Goal: Transaction & Acquisition: Purchase product/service

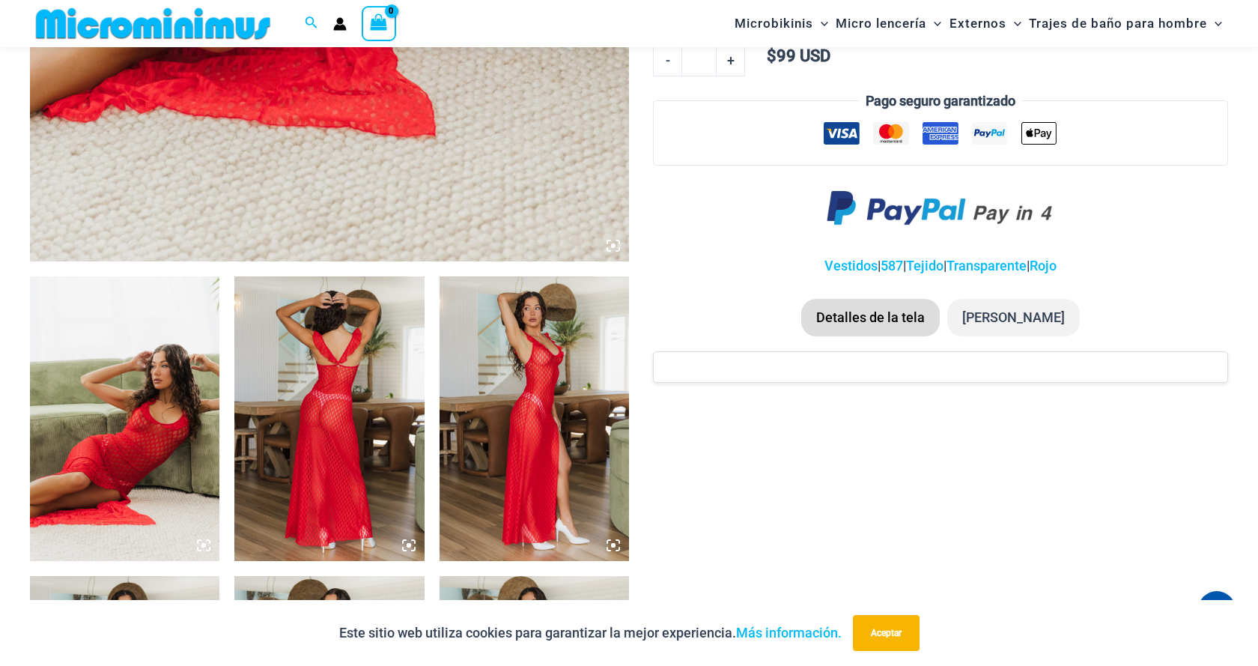
scroll to position [766, 0]
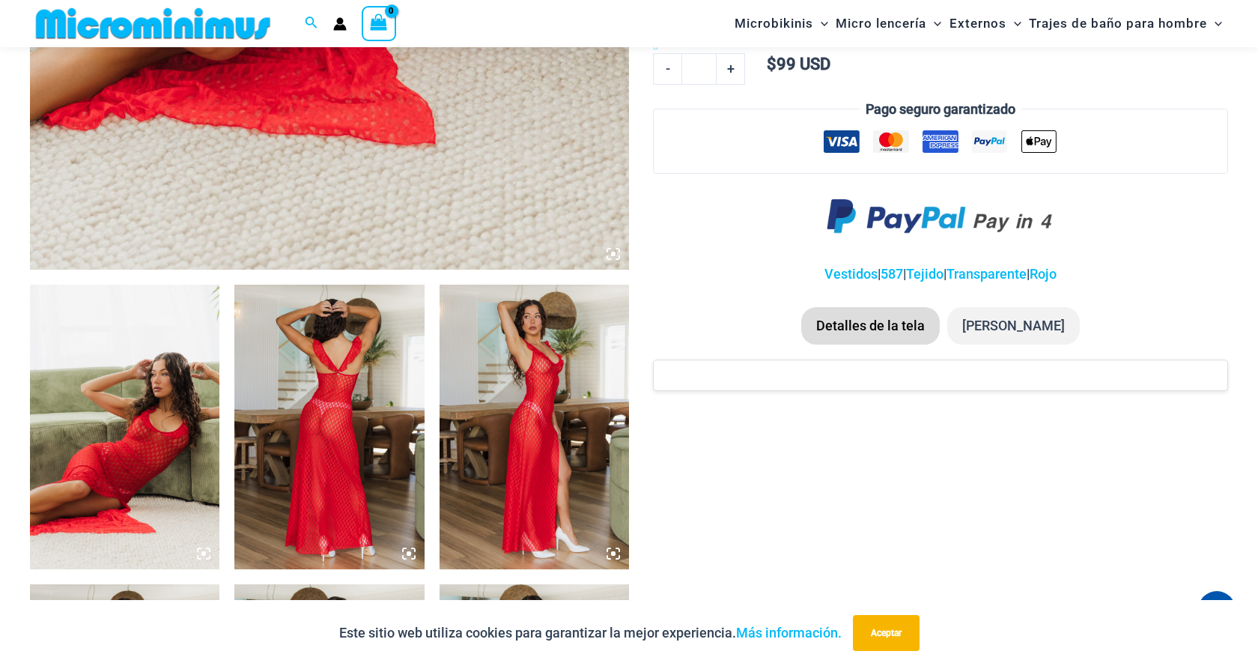
click at [136, 399] on img at bounding box center [125, 427] width 190 height 285
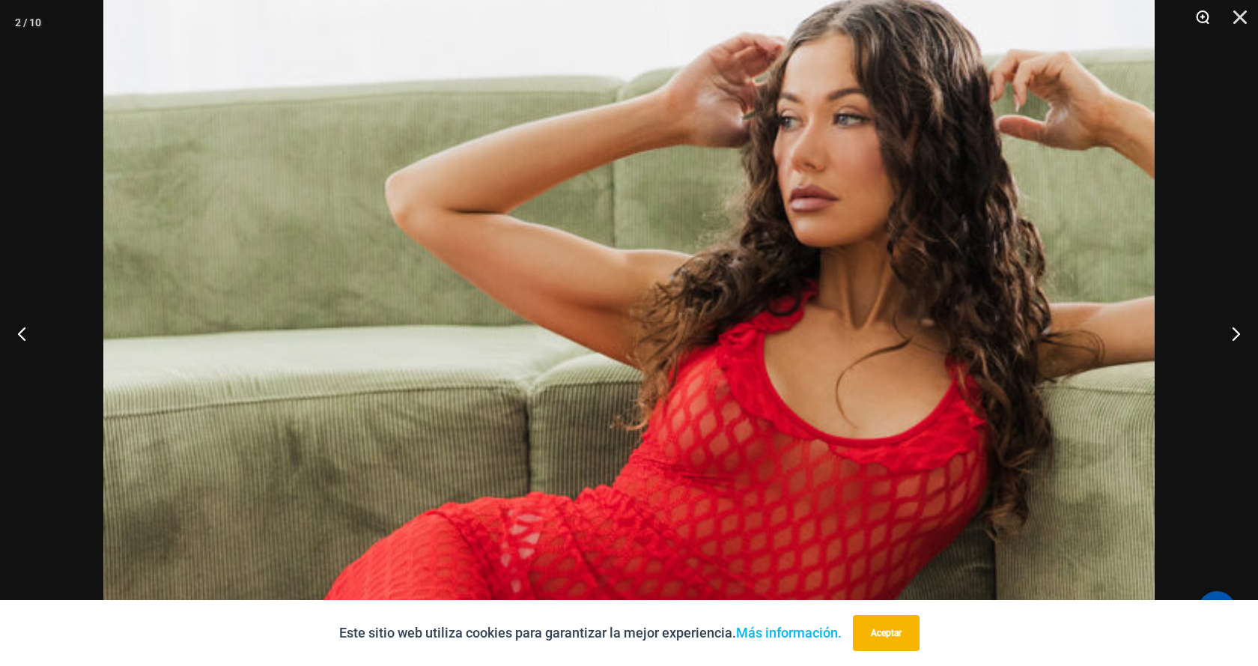
click at [1204, 16] on button "Zoom" at bounding box center [1197, 22] width 37 height 45
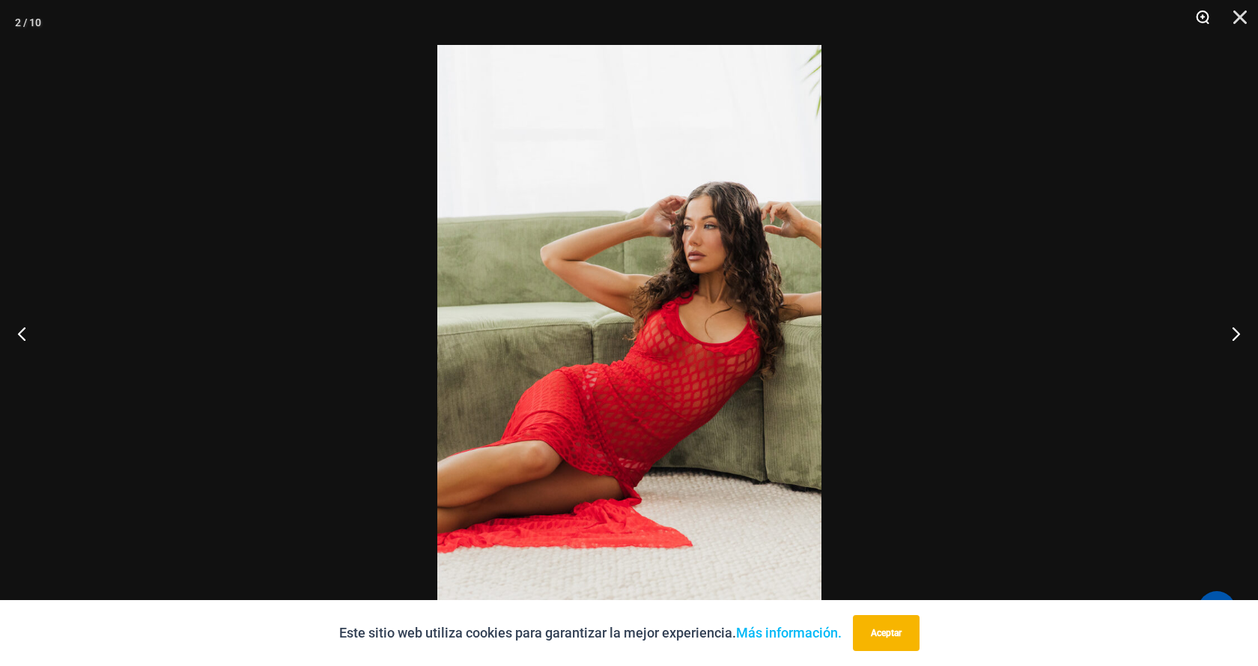
click at [1203, 18] on button "Zoom" at bounding box center [1197, 22] width 37 height 45
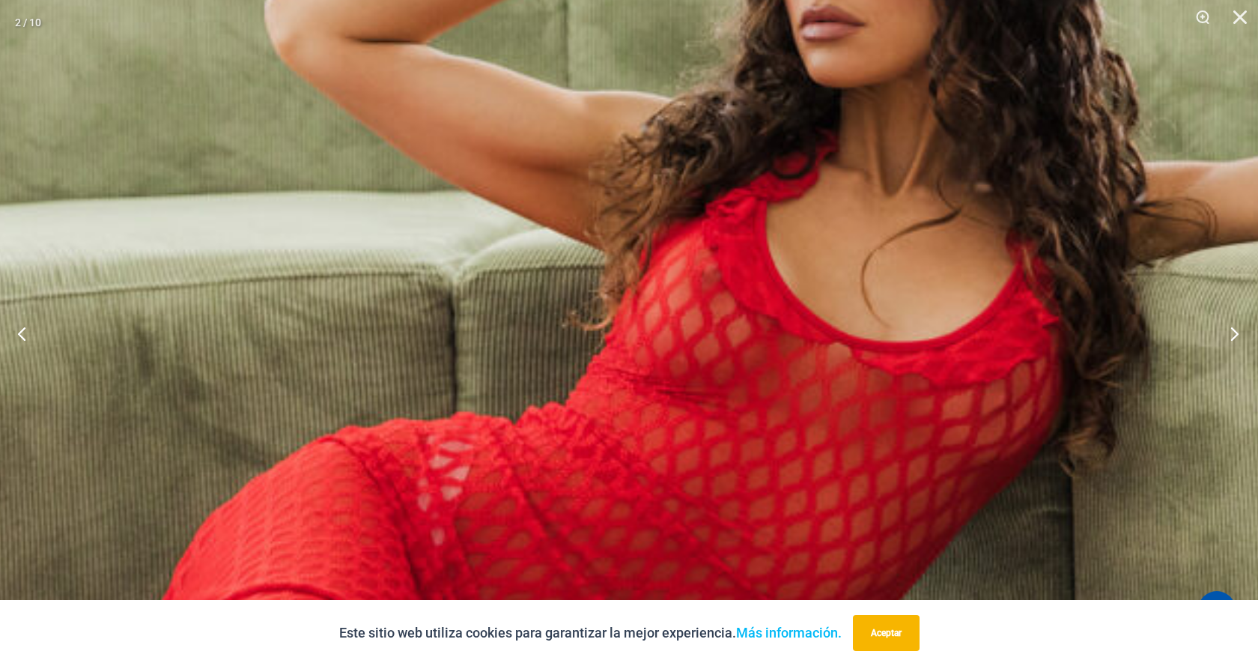
click at [1226, 319] on button "Próximo" at bounding box center [1230, 333] width 56 height 75
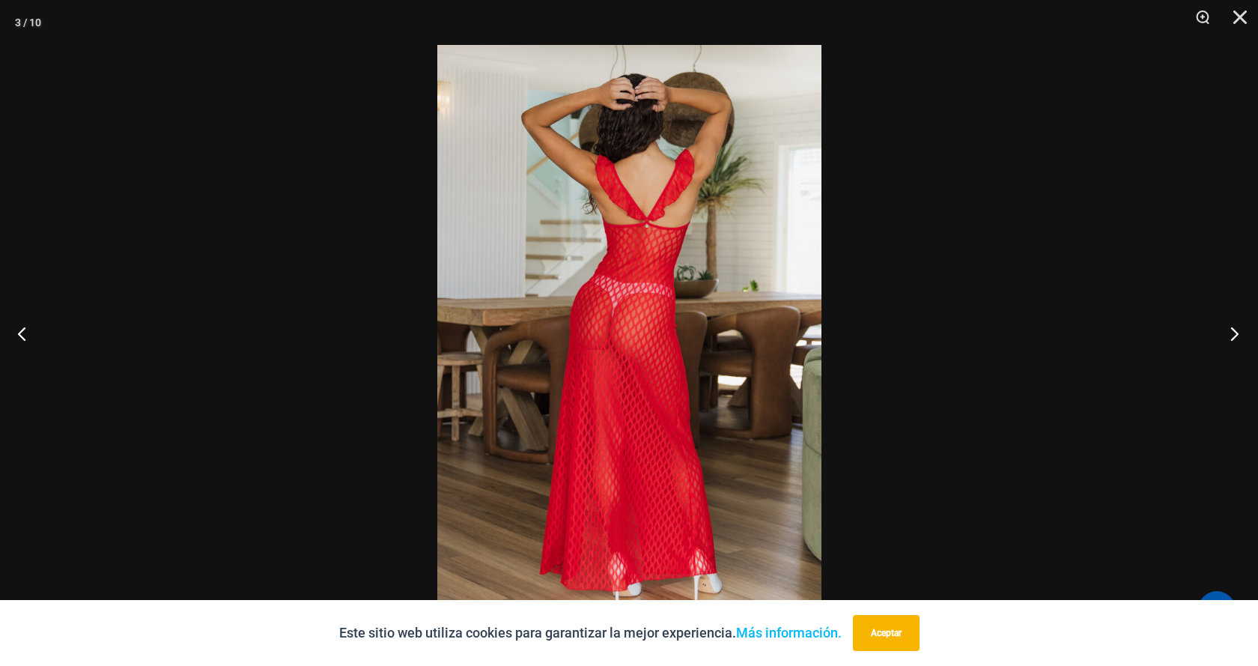
click at [1226, 319] on button "Próximo" at bounding box center [1230, 333] width 56 height 75
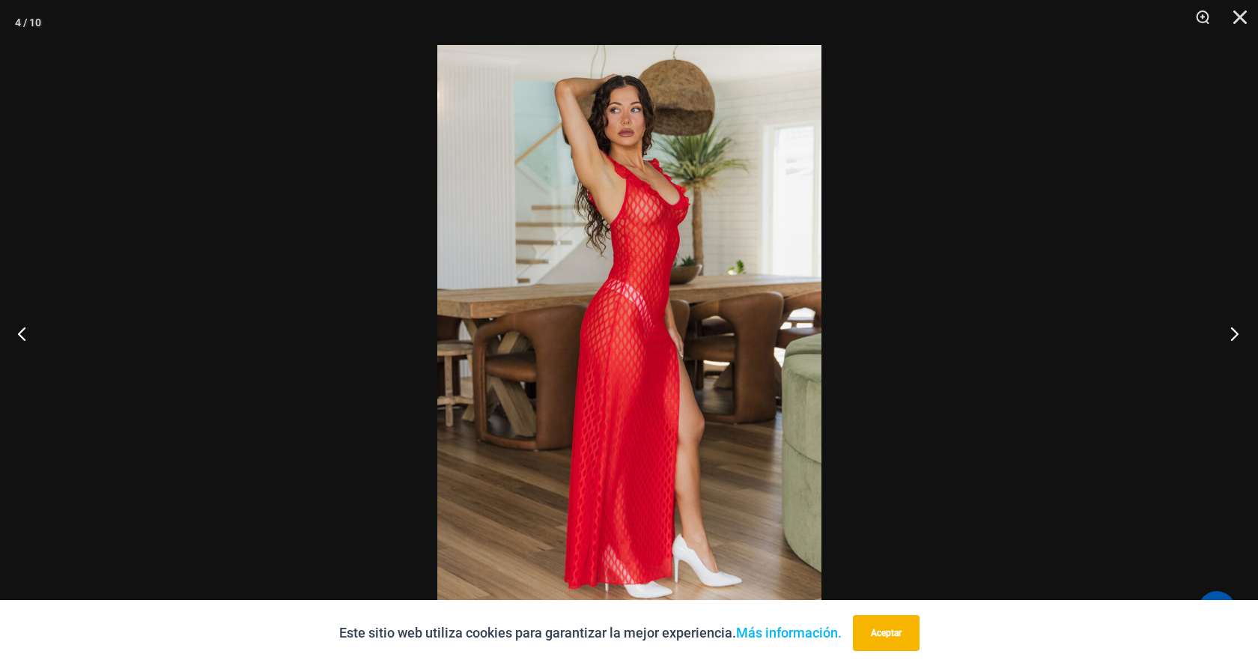
click at [1226, 319] on button "Próximo" at bounding box center [1230, 333] width 56 height 75
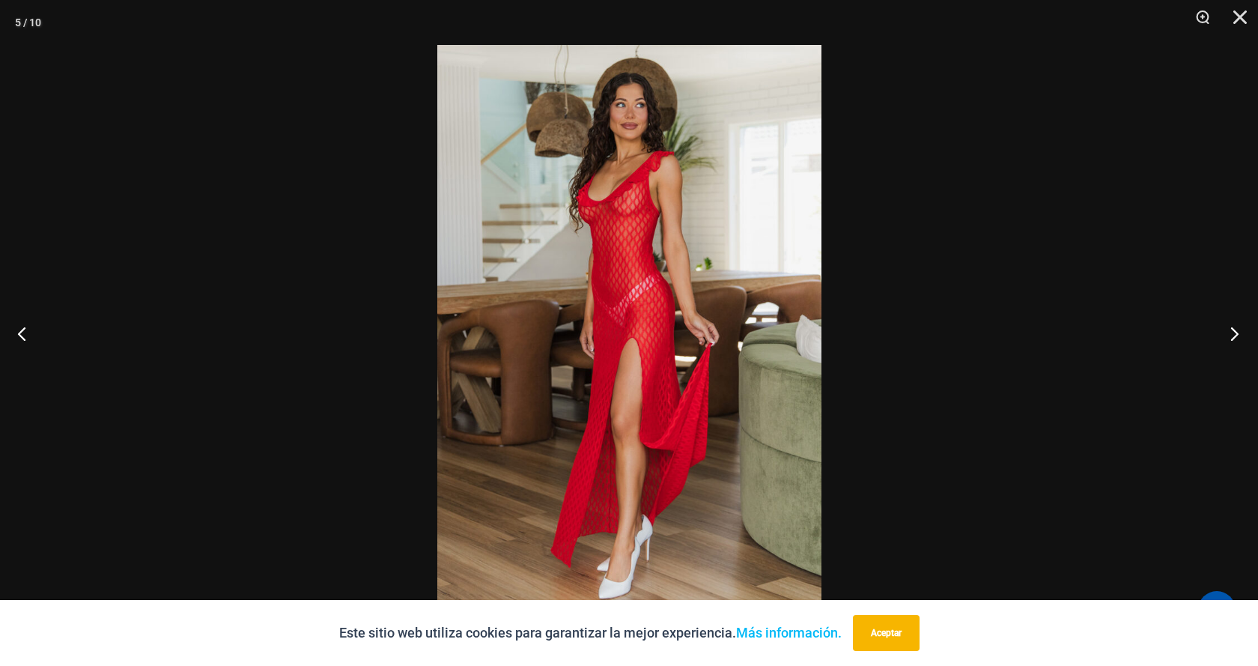
click at [1226, 319] on button "Próximo" at bounding box center [1230, 333] width 56 height 75
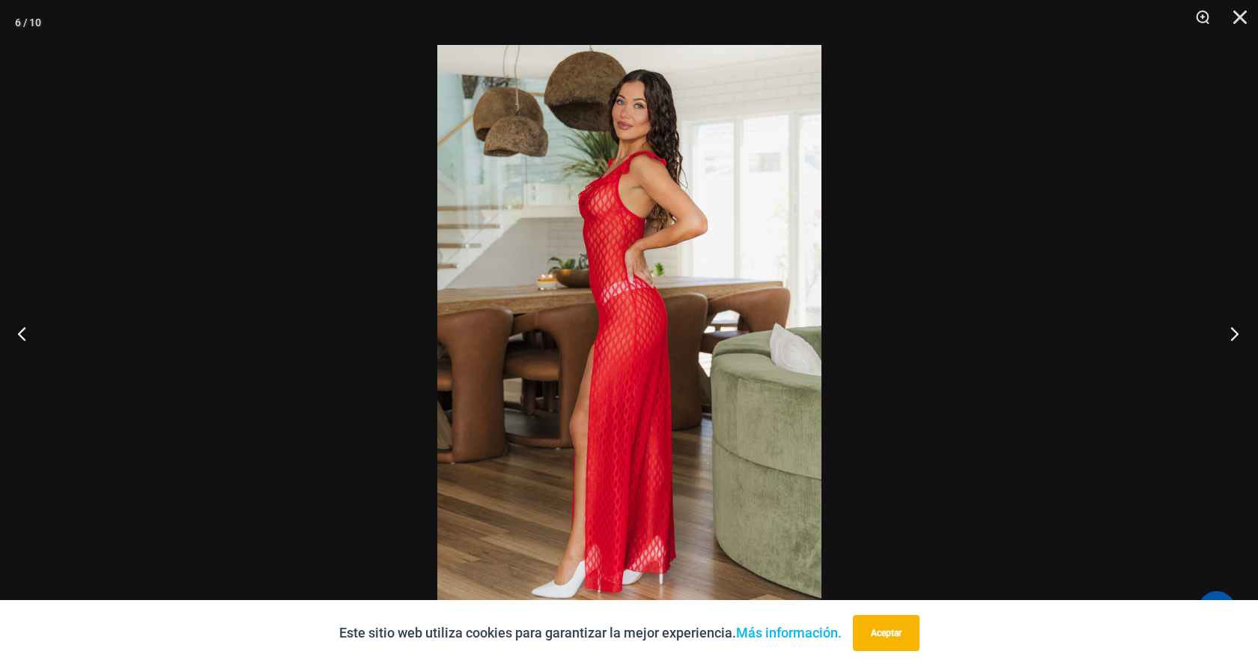
click at [1226, 319] on button "Próximo" at bounding box center [1230, 333] width 56 height 75
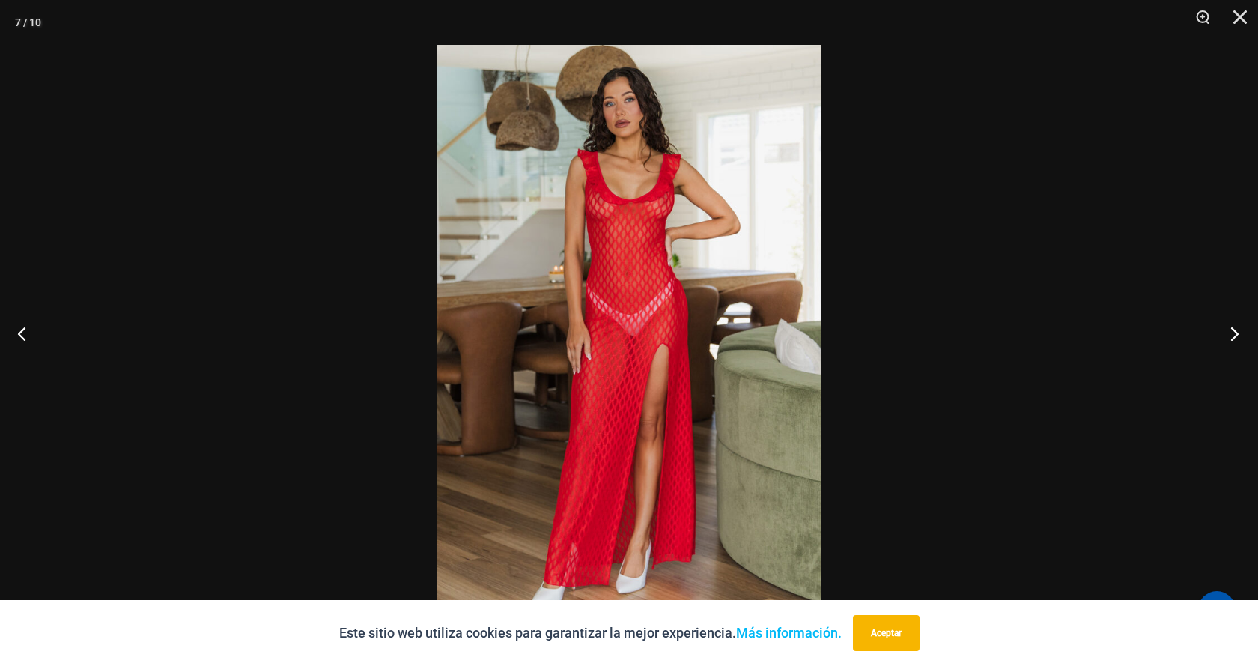
click at [1226, 319] on button "Próximo" at bounding box center [1230, 333] width 56 height 75
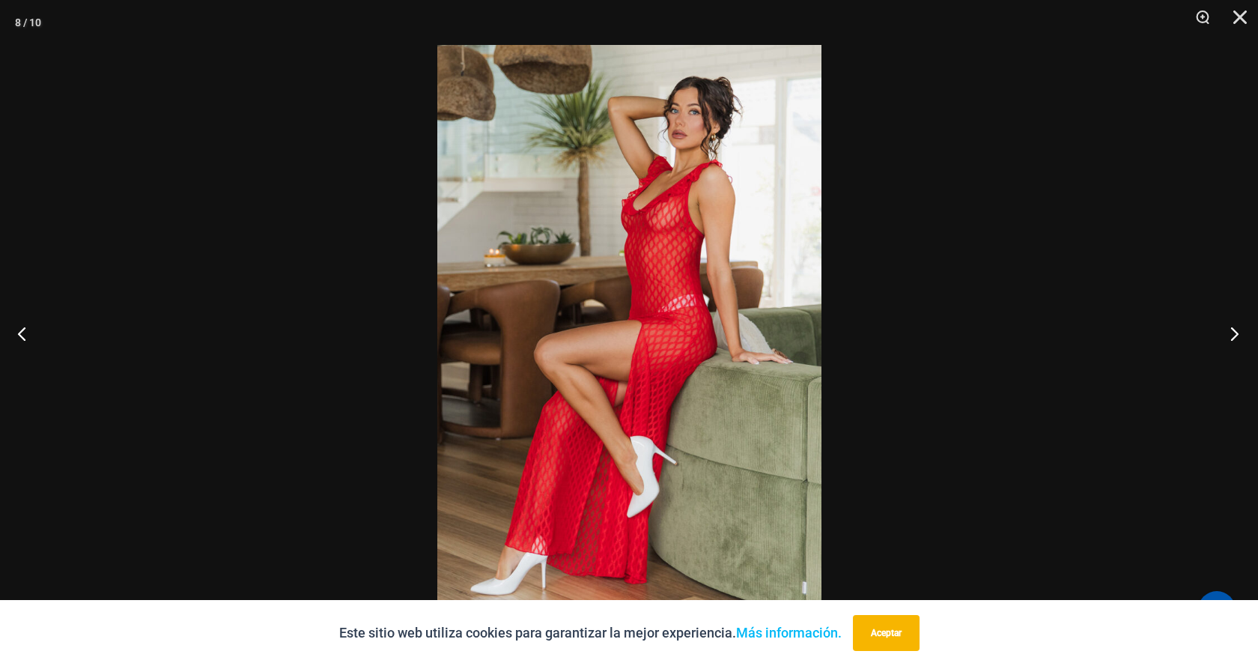
click at [1226, 319] on button "Próximo" at bounding box center [1230, 333] width 56 height 75
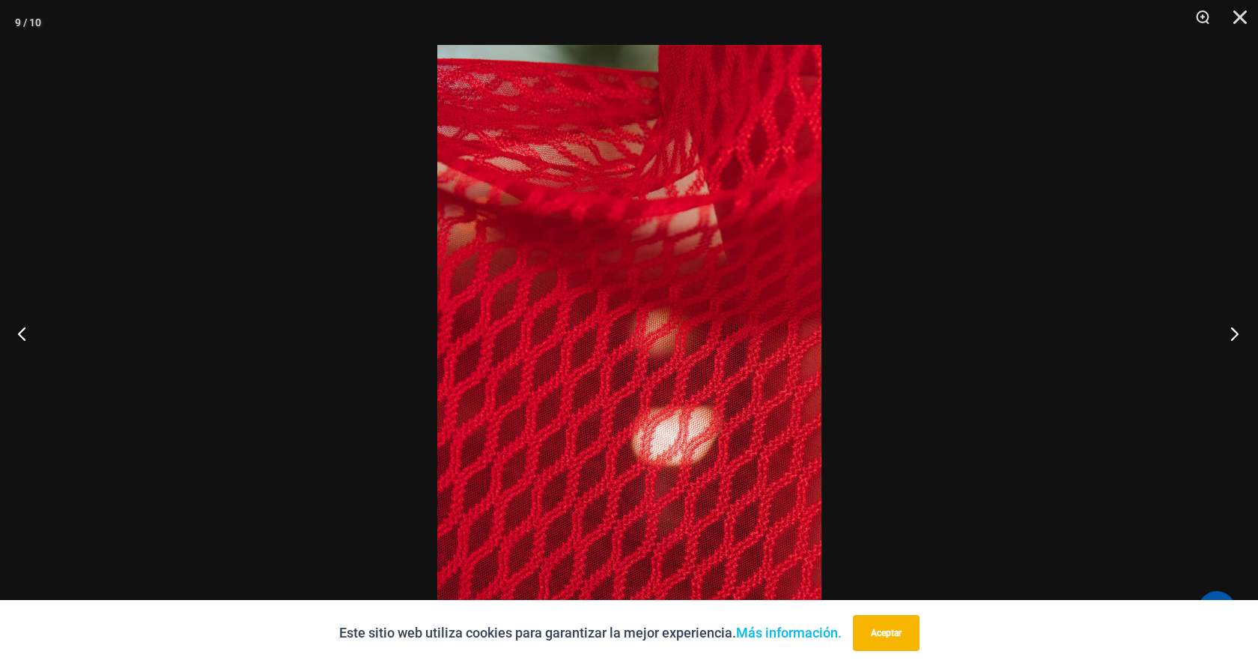
click at [1226, 319] on button "Próximo" at bounding box center [1230, 333] width 56 height 75
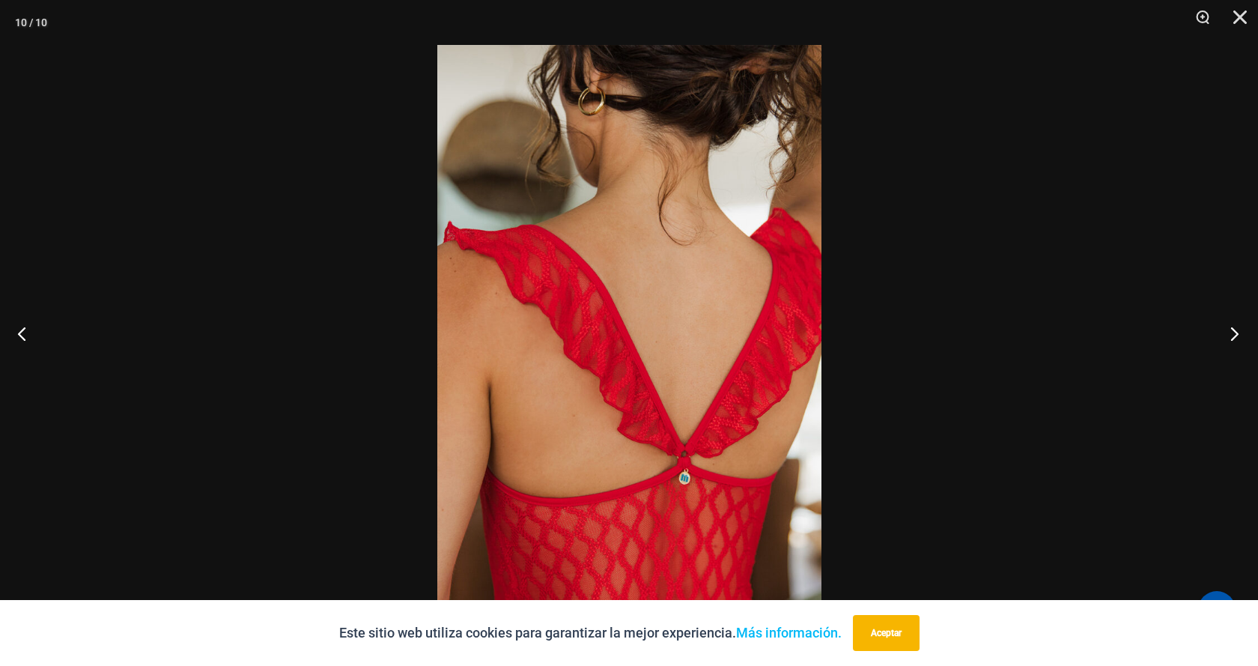
click at [1226, 319] on button "Próximo" at bounding box center [1230, 333] width 56 height 75
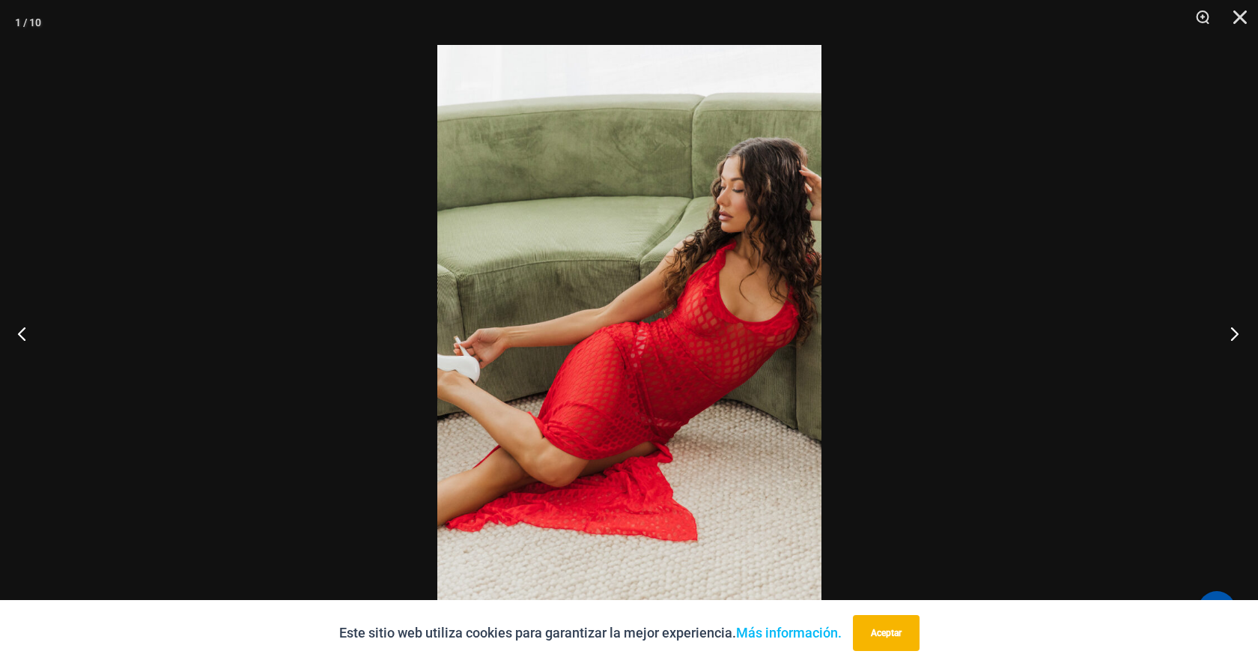
click at [1226, 319] on button "Próximo" at bounding box center [1230, 333] width 56 height 75
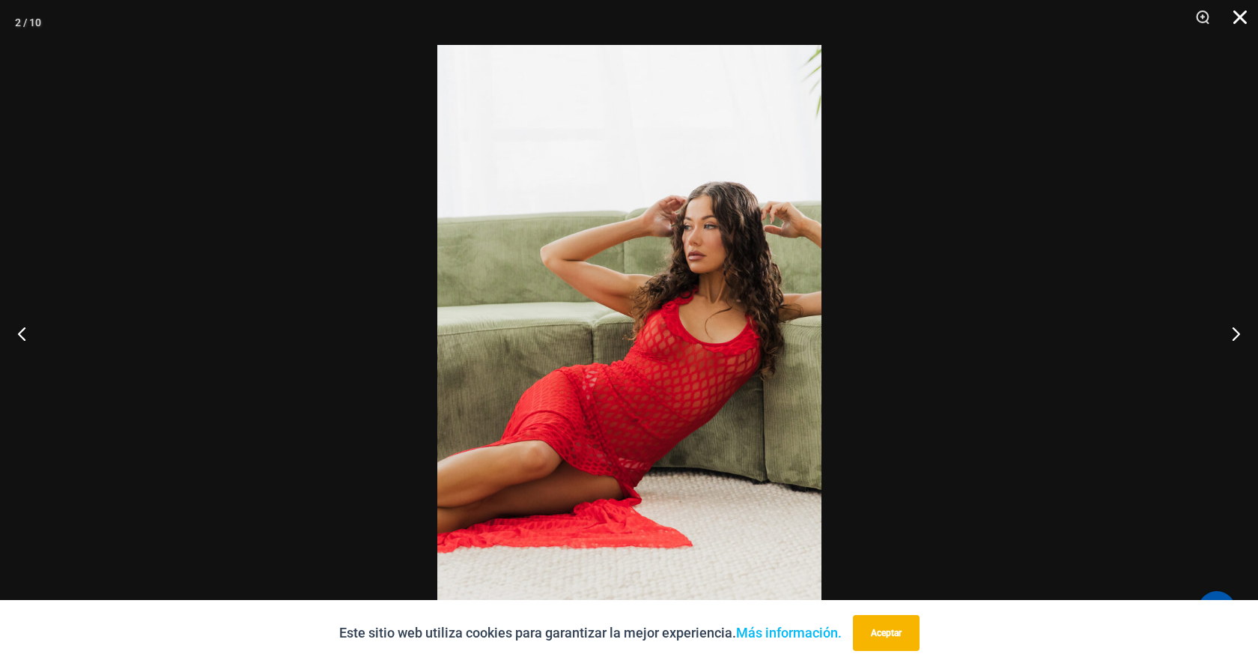
click at [1242, 16] on button "Cerca" at bounding box center [1235, 22] width 37 height 45
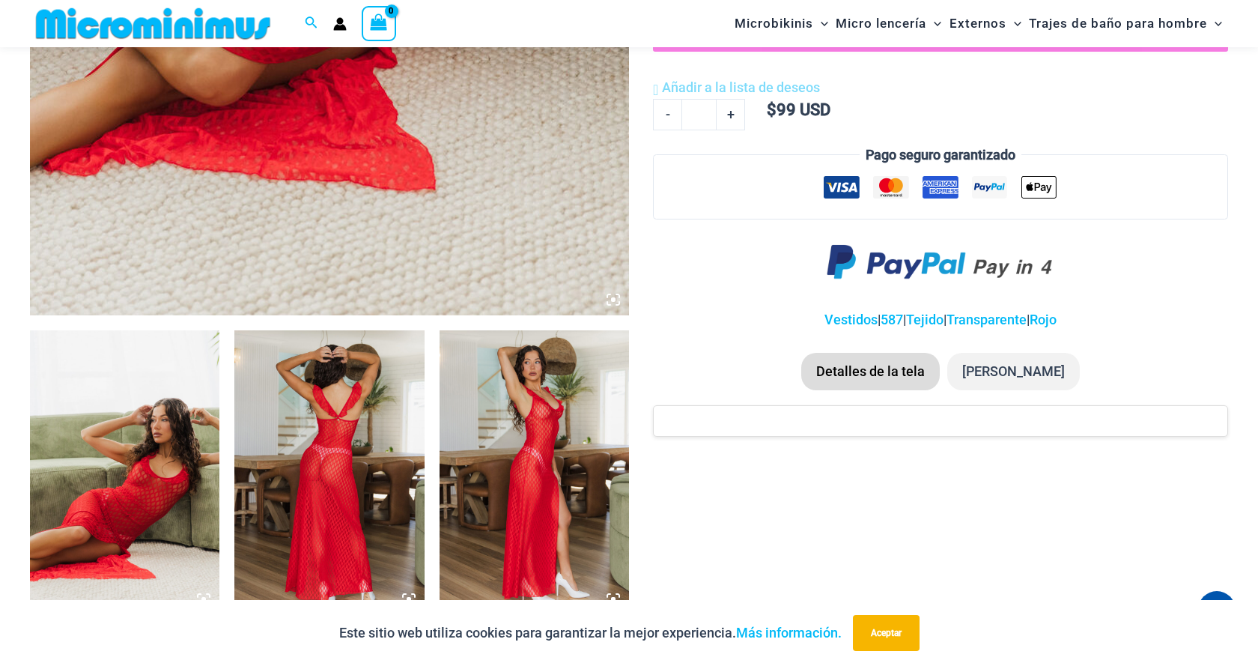
scroll to position [721, 0]
drag, startPoint x: 768, startPoint y: 106, endPoint x: 846, endPoint y: 107, distance: 78.7
click at [848, 107] on div "Añadir a la cesta Añadir a la lista de deseos Añadir a la lista de deseos $ 99 …" at bounding box center [940, 66] width 575 height 107
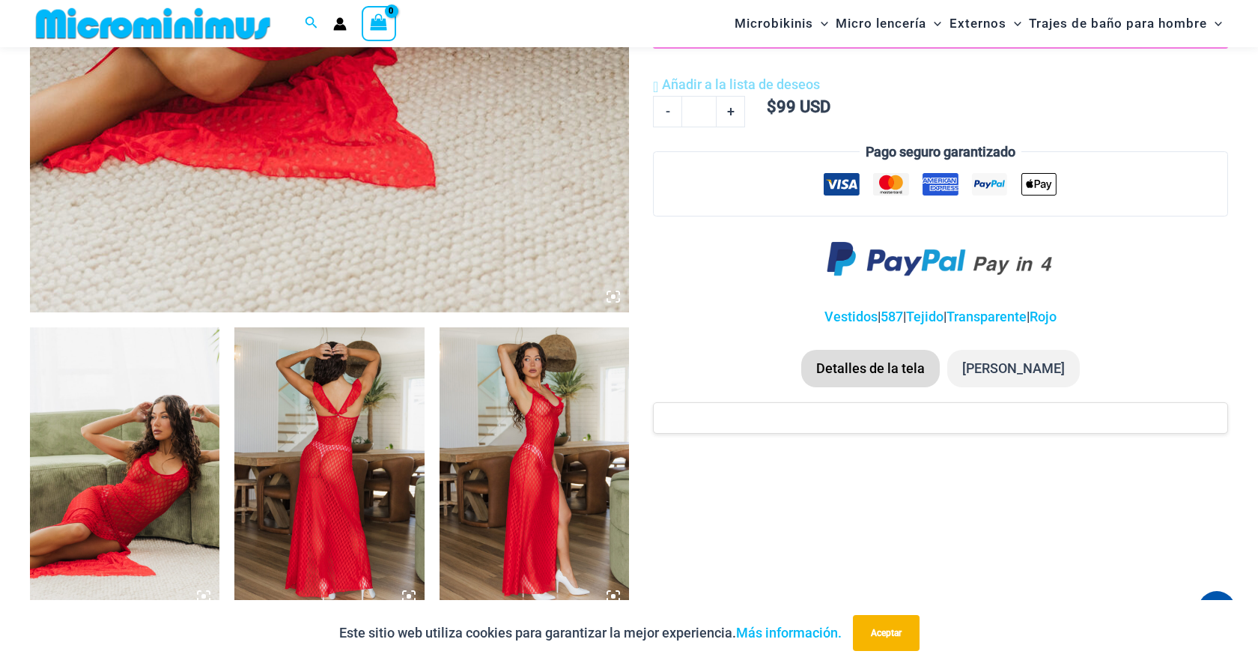
copy bdi "$ 99 USD"
